Goal: Task Accomplishment & Management: Use online tool/utility

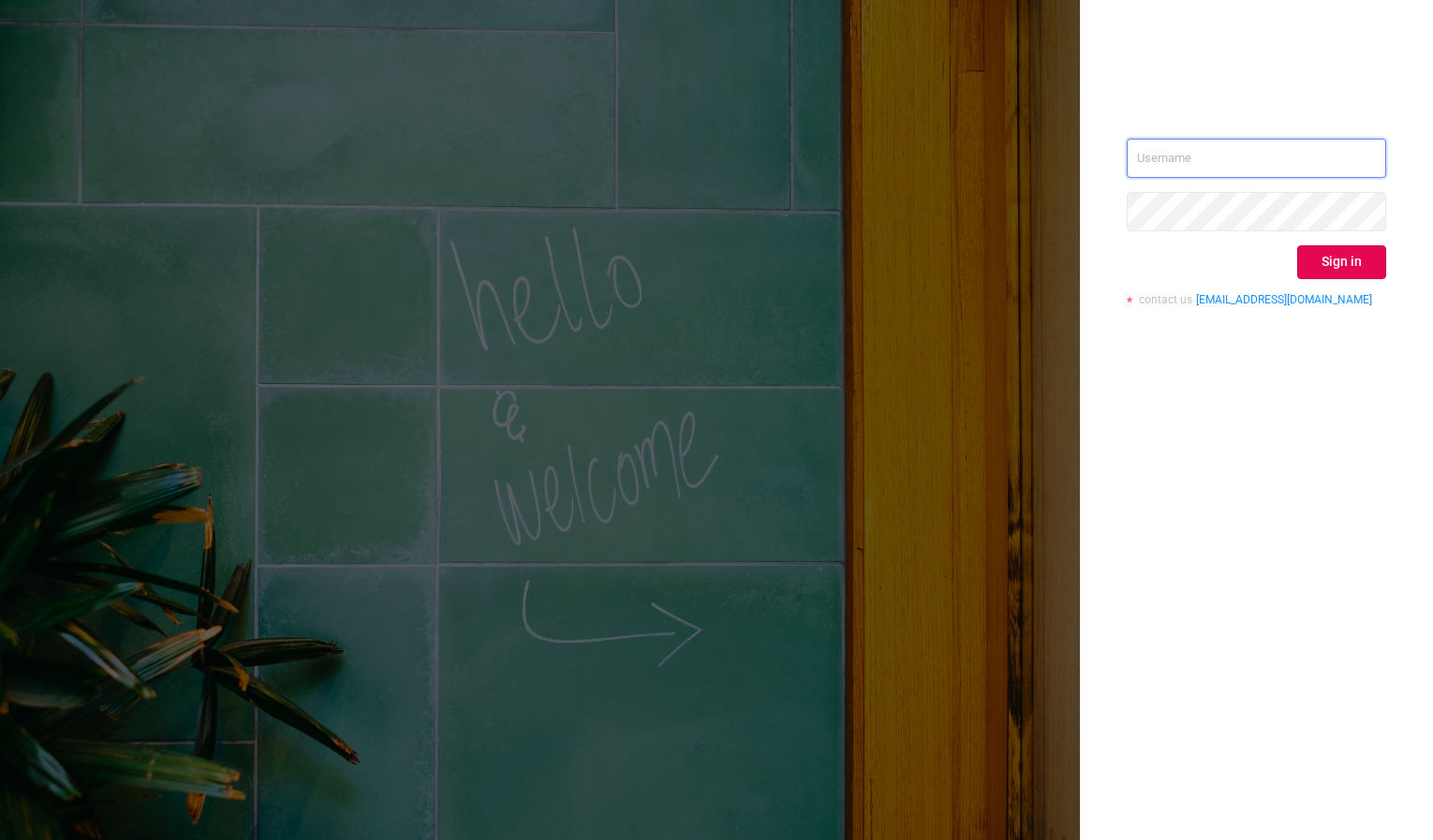
type input "[PERSON_NAME][EMAIL_ADDRESS][DOMAIN_NAME]"
click at [1346, 269] on button "Sign in" at bounding box center [1341, 261] width 89 height 34
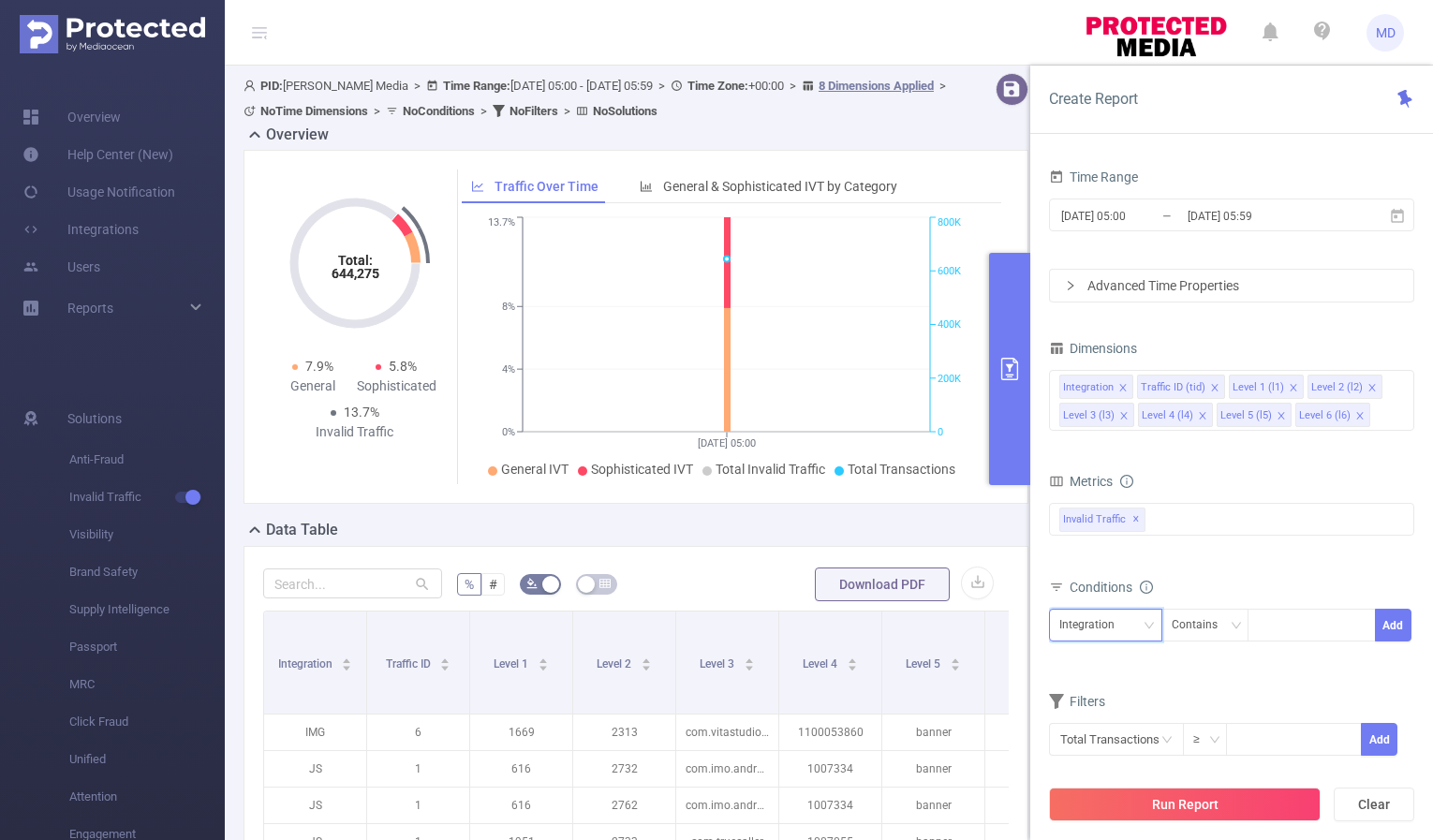
click at [1147, 627] on icon "icon: down" at bounding box center [1149, 625] width 11 height 11
click at [1105, 444] on li "Level 1 (l1)" at bounding box center [1105, 440] width 113 height 30
click at [1301, 635] on div at bounding box center [1311, 625] width 107 height 31
paste input "2527"
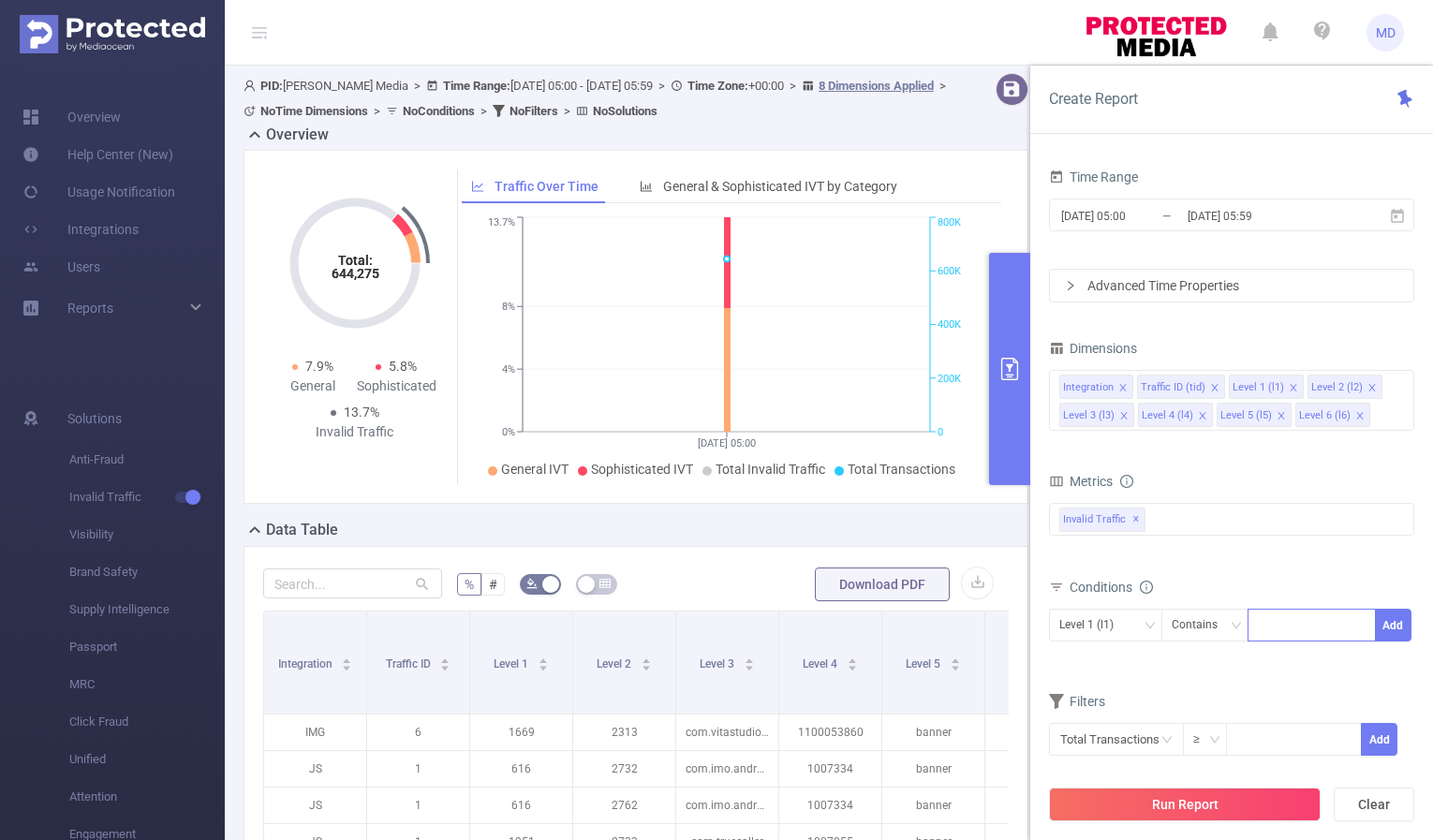
type input "2527"
click at [1396, 627] on button "Add" at bounding box center [1394, 625] width 36 height 33
click at [1127, 216] on input "[DATE] 05:00" at bounding box center [1135, 216] width 151 height 25
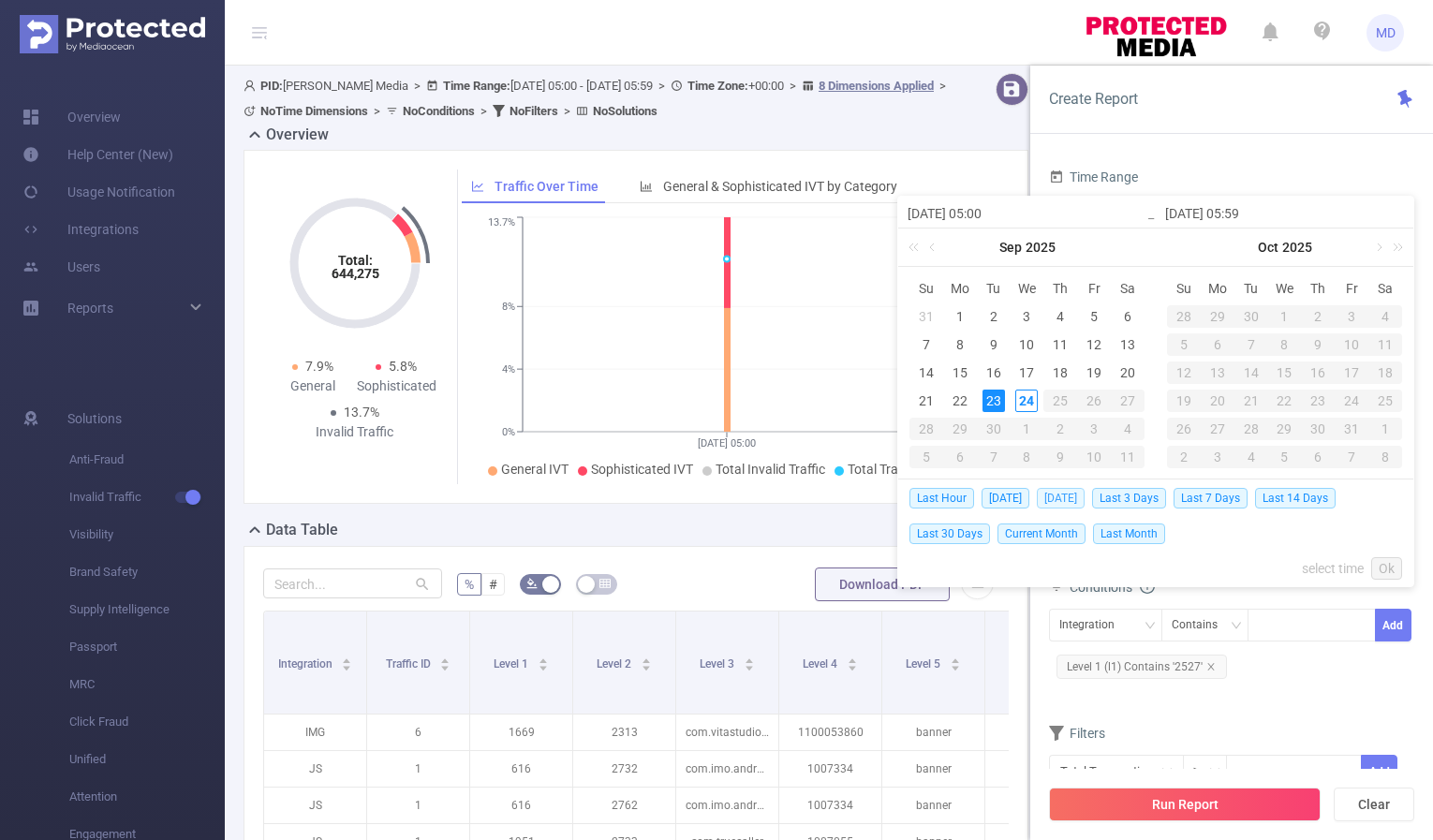
click at [1051, 496] on span "[DATE]" at bounding box center [1061, 498] width 48 height 21
type input "[DATE] 00:00"
type input "[DATE] 23:59"
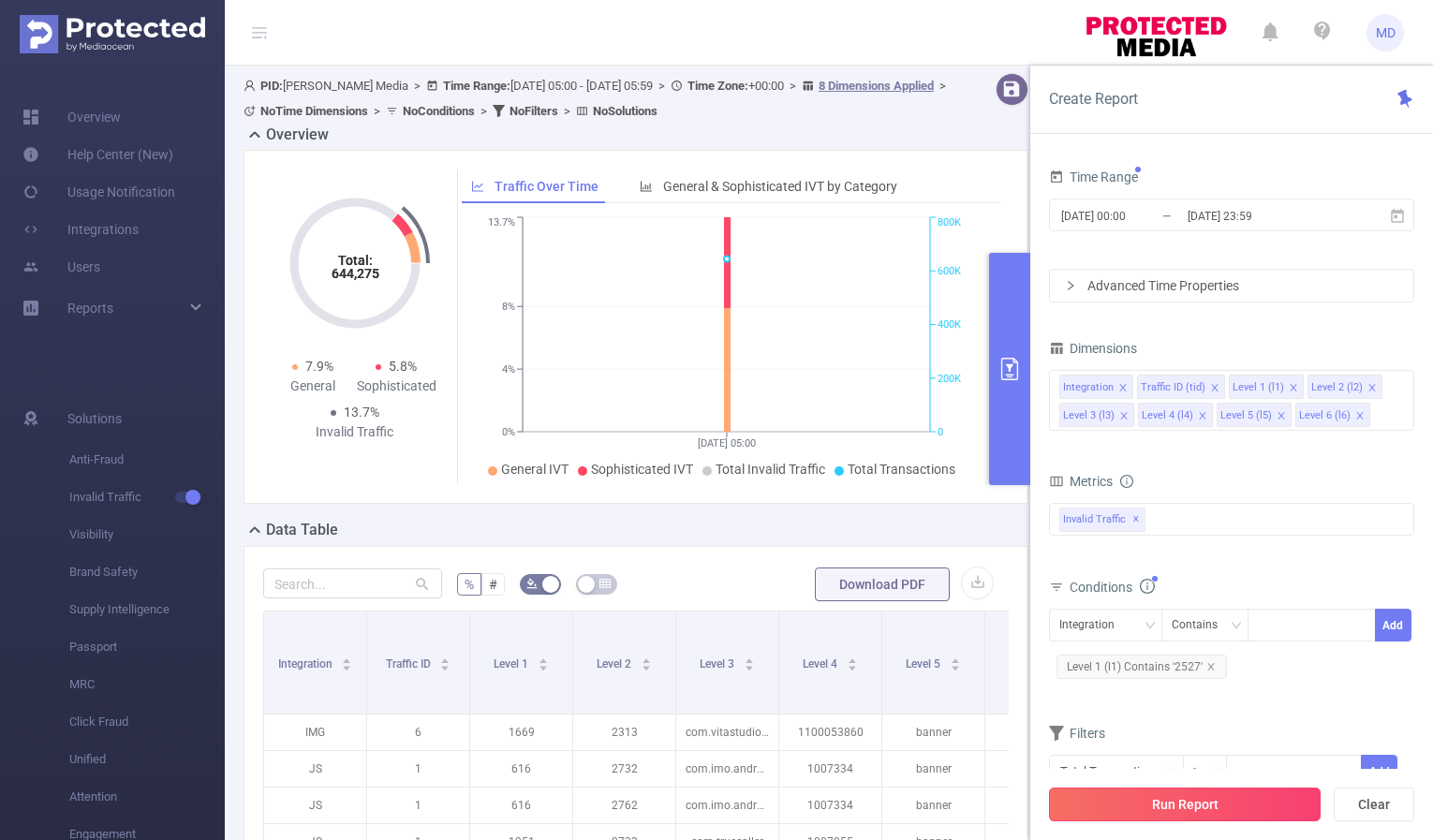
click at [1201, 813] on button "Run Report" at bounding box center [1185, 804] width 272 height 34
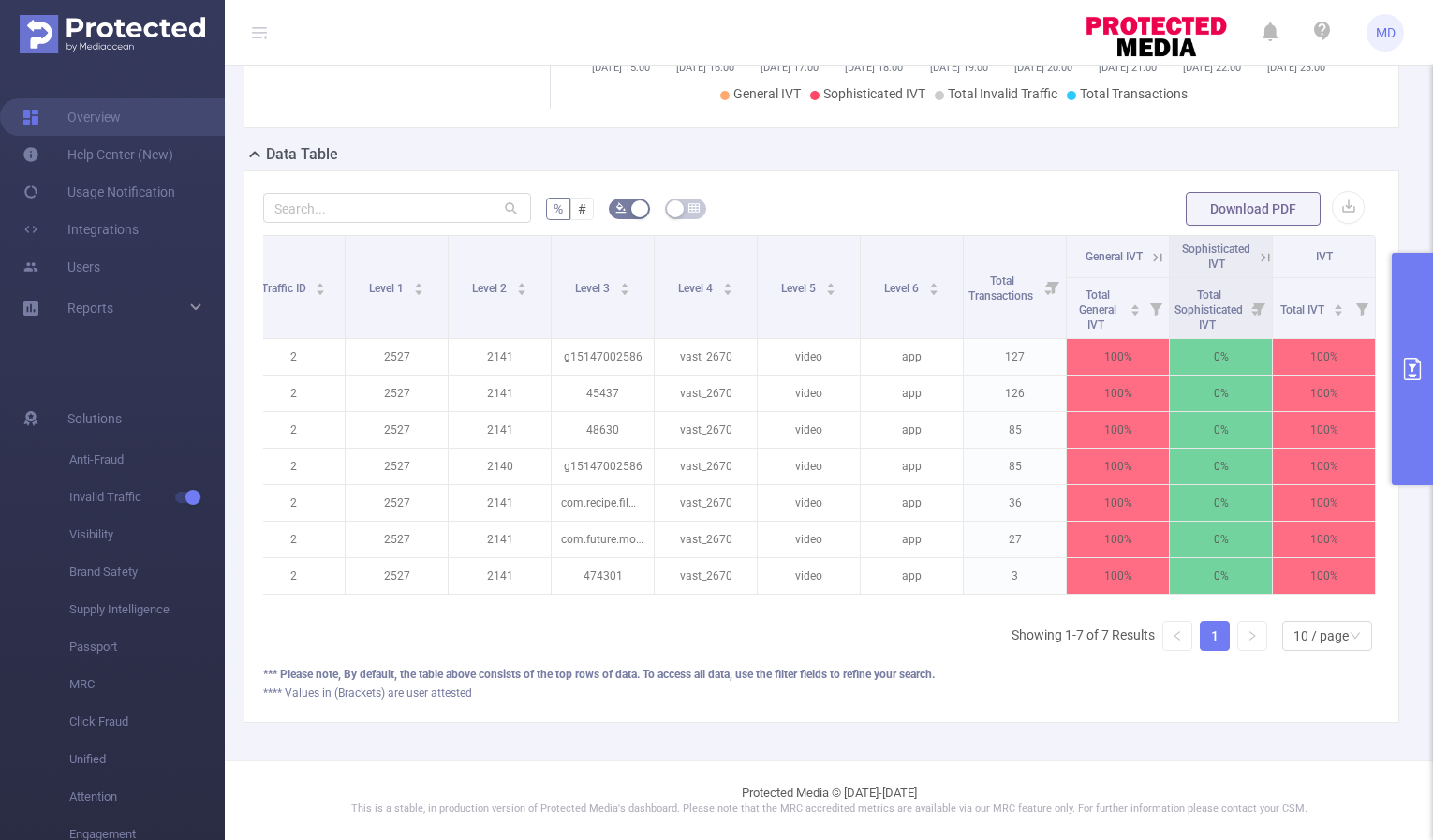
scroll to position [0, 139]
click at [1149, 249] on icon at bounding box center [1158, 258] width 17 height 17
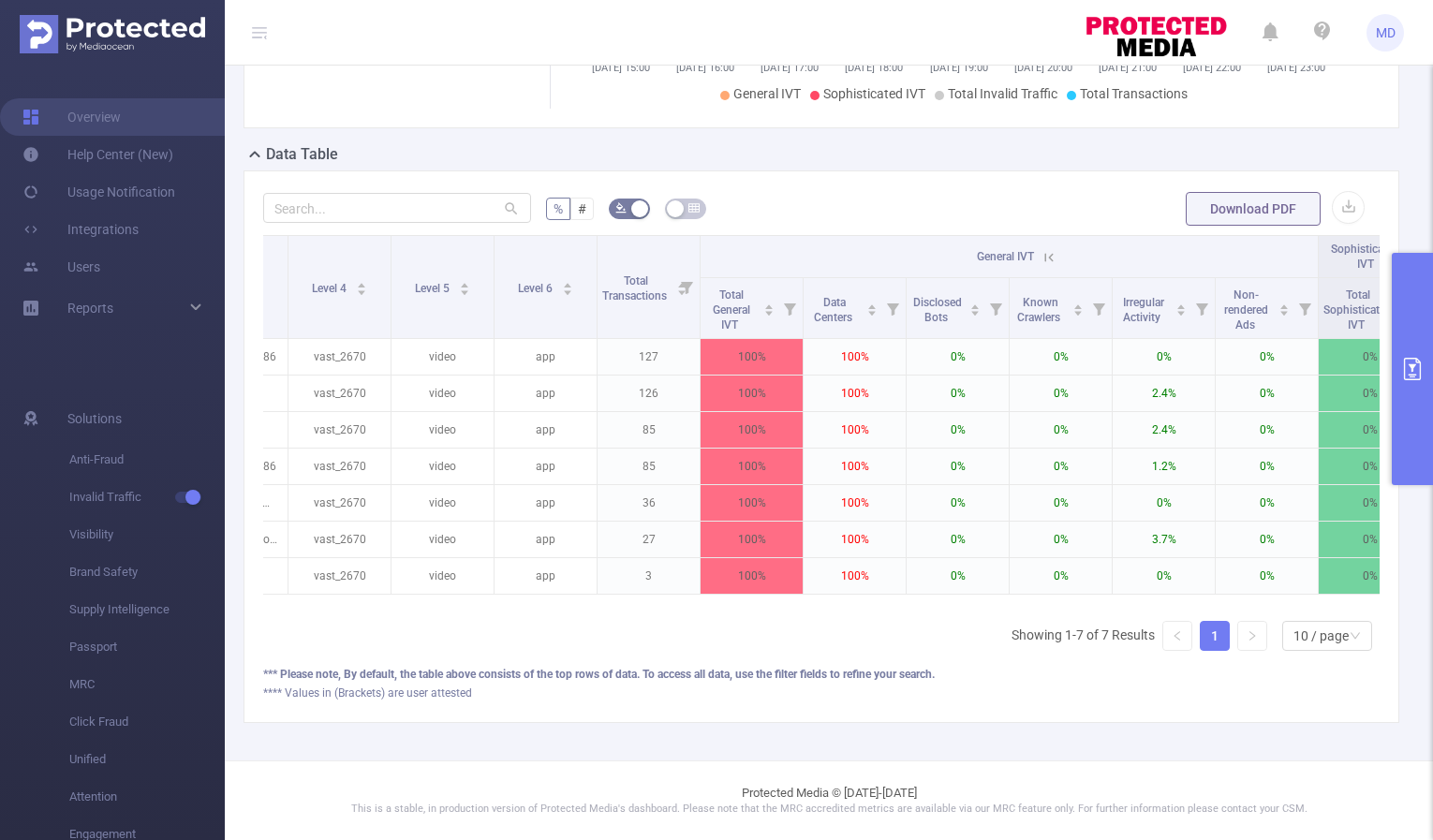
click at [1043, 249] on icon at bounding box center [1049, 258] width 17 height 17
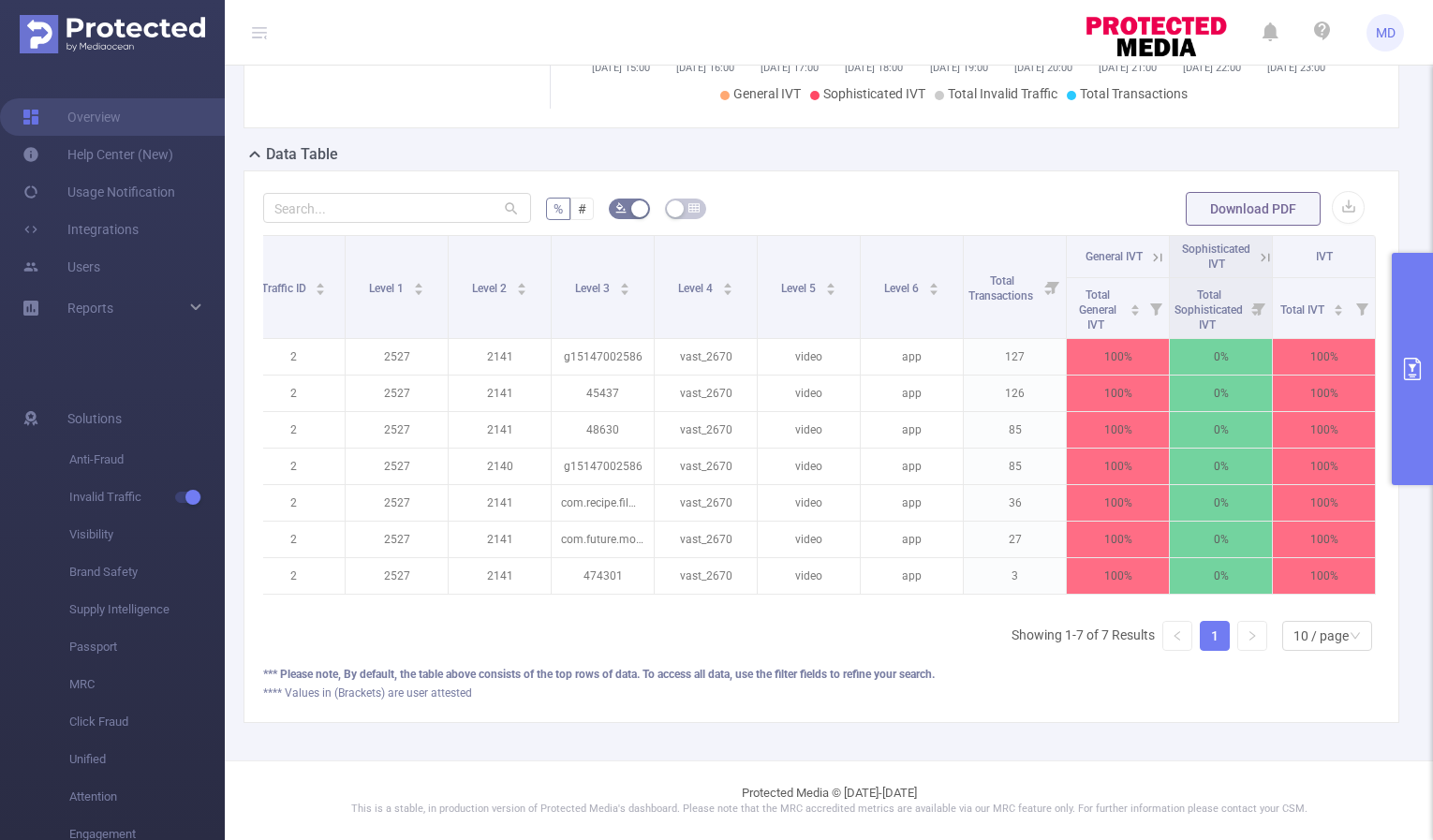
scroll to position [0, 0]
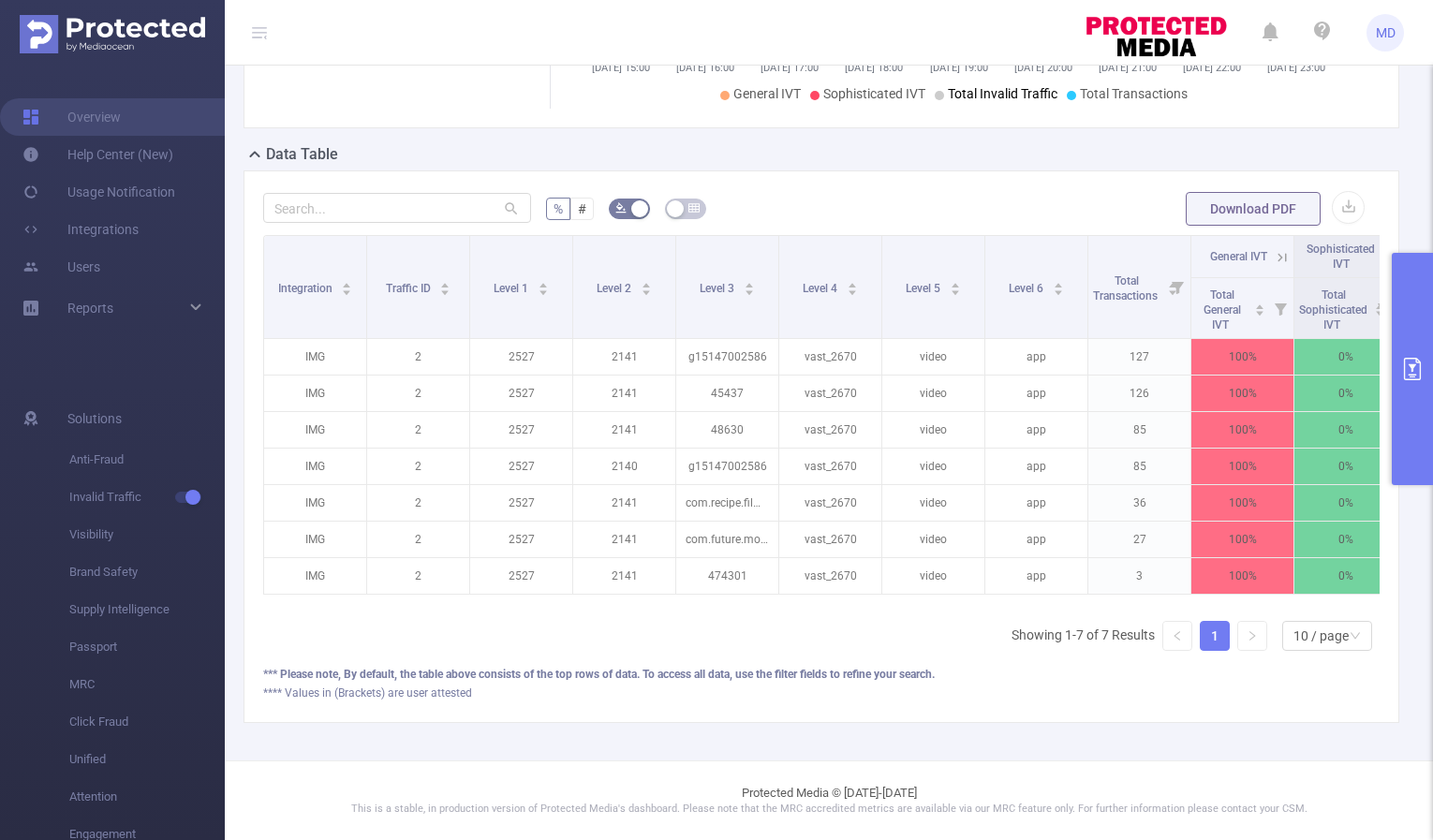
click at [1270, 247] on icon at bounding box center [1279, 257] width 22 height 19
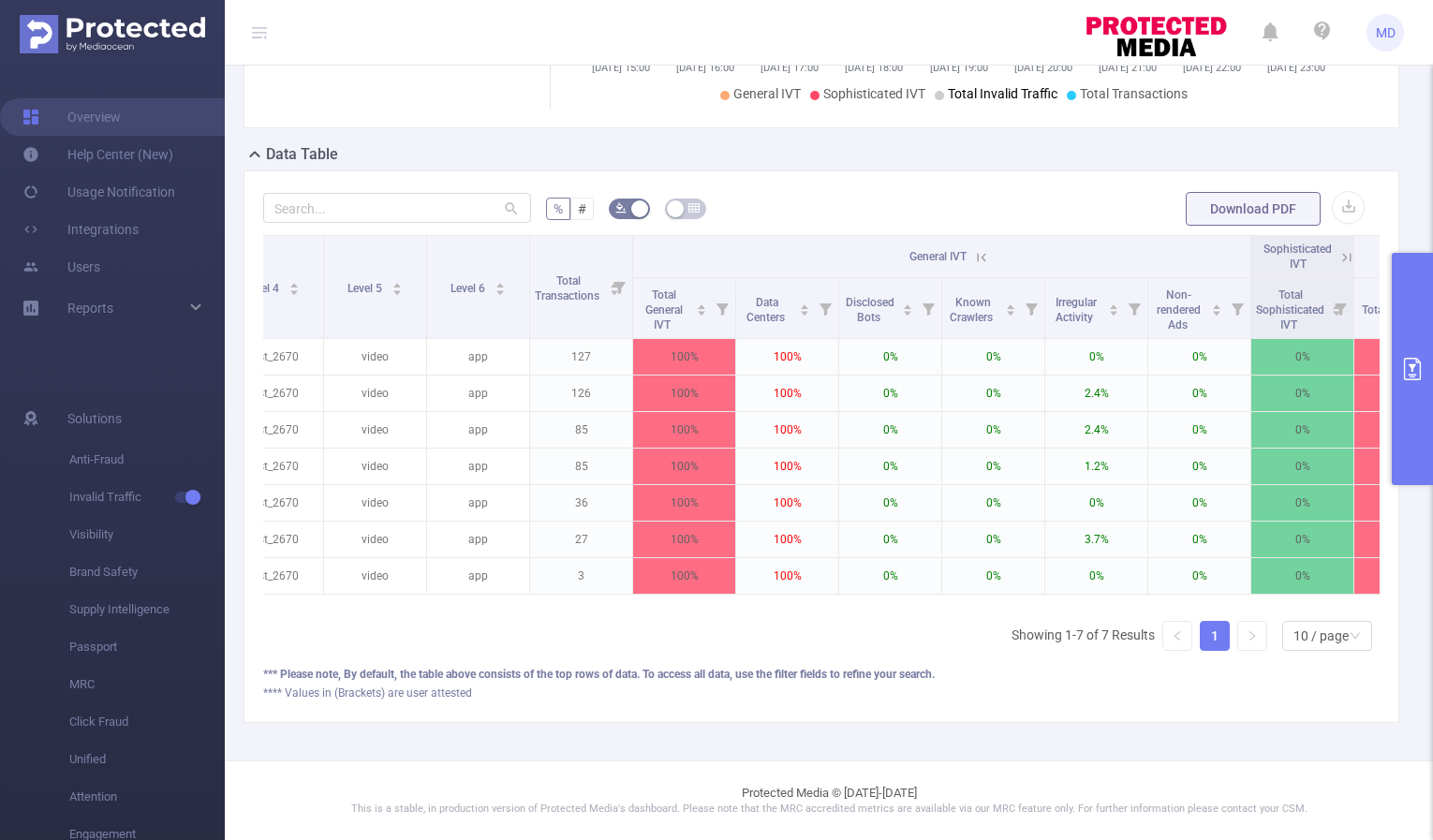
scroll to position [0, 584]
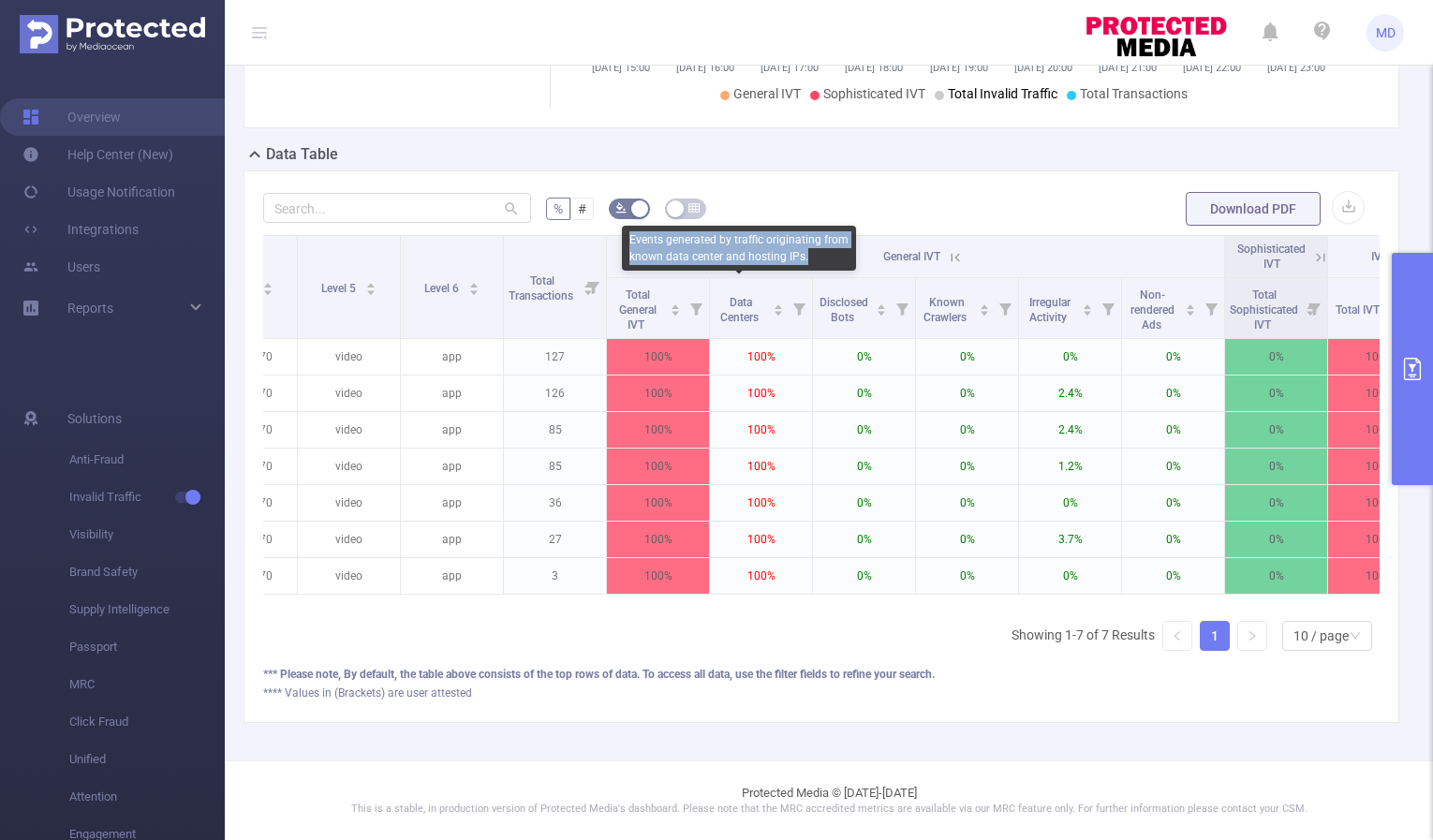
drag, startPoint x: 629, startPoint y: 237, endPoint x: 835, endPoint y: 256, distance: 206.9
click at [835, 256] on div "Events generated by traffic originating from known data center and hosting IPs." at bounding box center [739, 248] width 234 height 45
copy div "Events generated by traffic originating from known data center and hosting IPs."
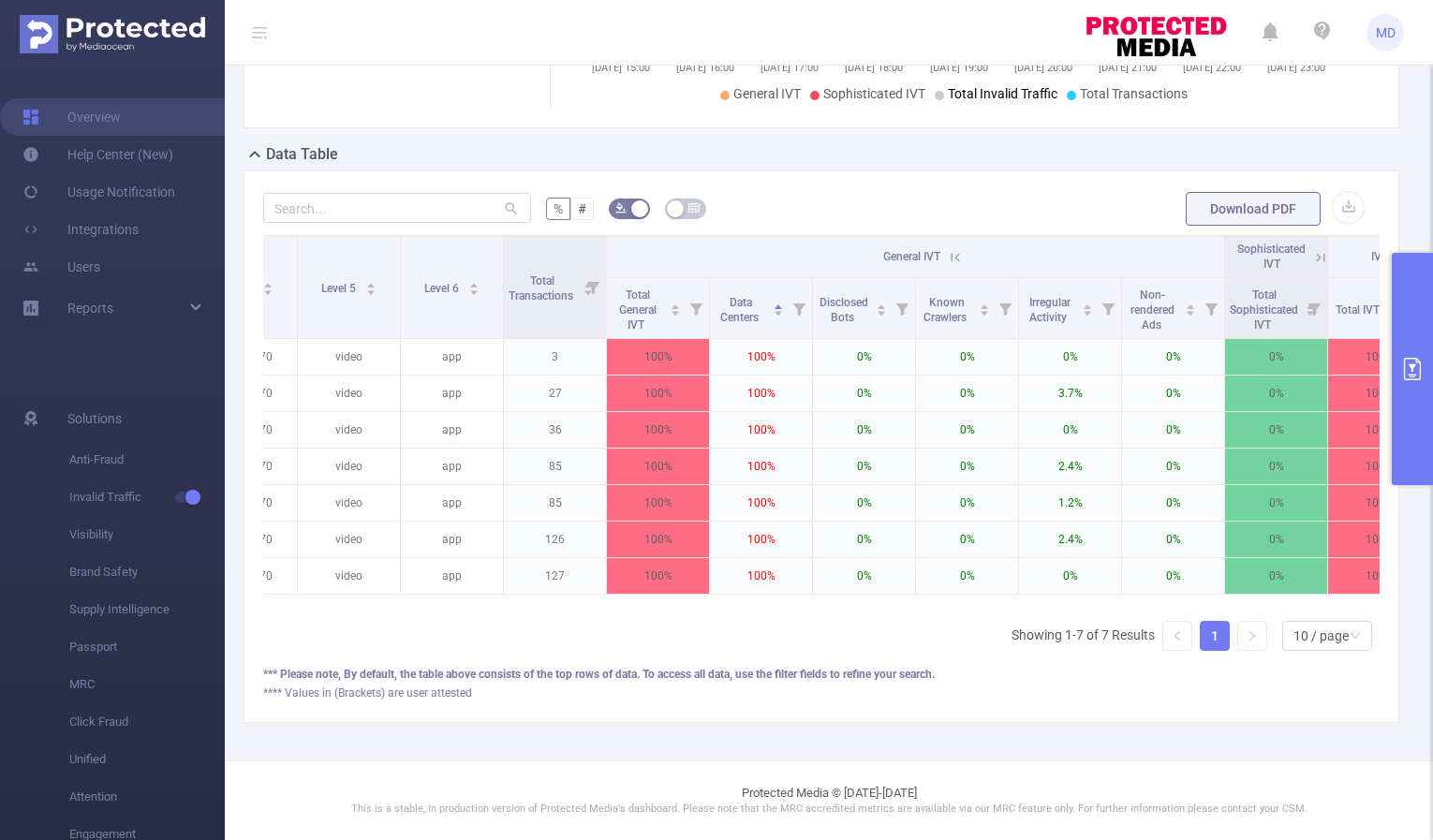
click at [950, 249] on icon at bounding box center [956, 258] width 17 height 17
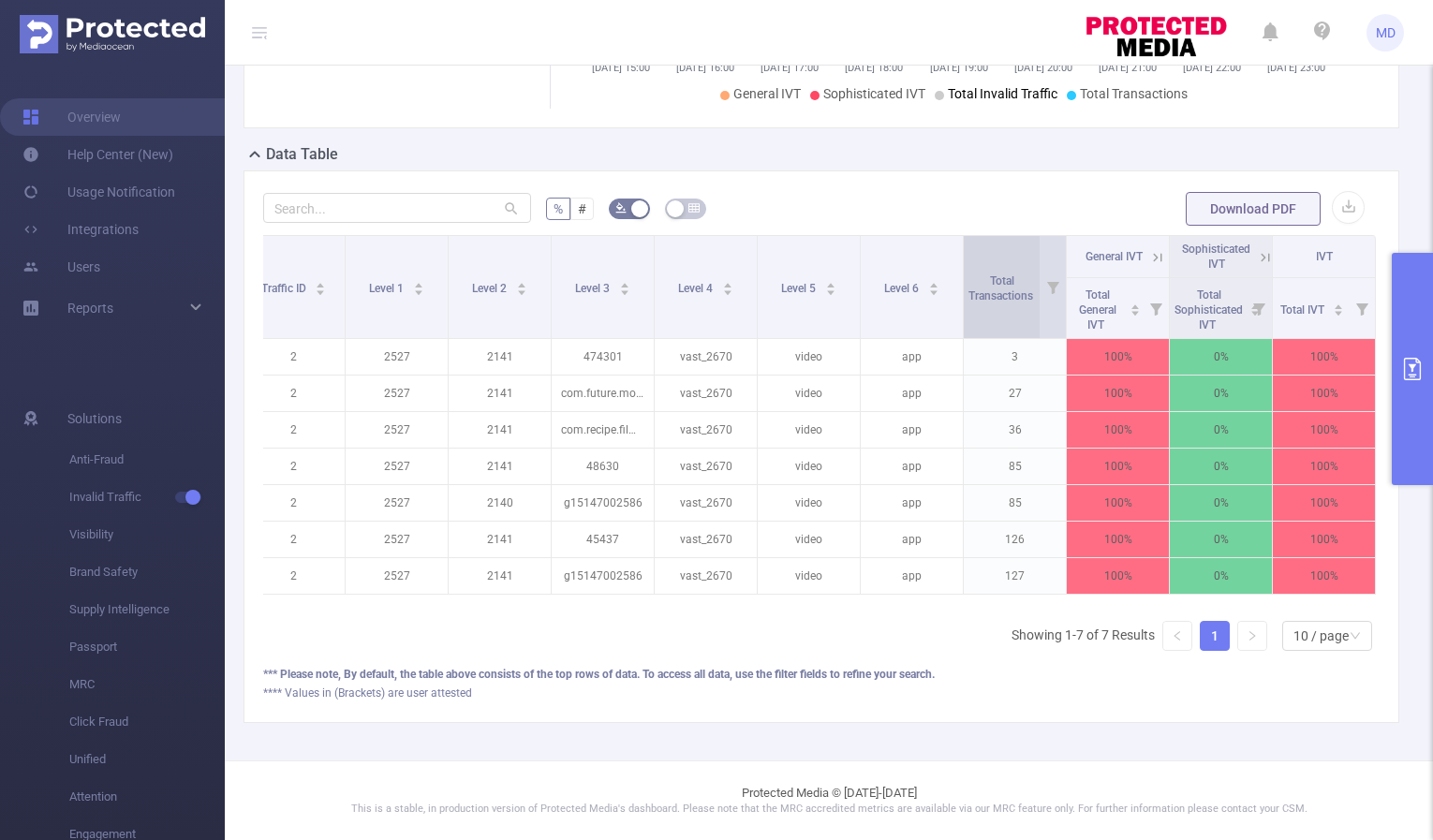
click at [969, 272] on span "Total Transactions" at bounding box center [1002, 286] width 67 height 34
click at [991, 274] on span "Total Transactions" at bounding box center [1002, 286] width 67 height 34
